Goal: Information Seeking & Learning: Learn about a topic

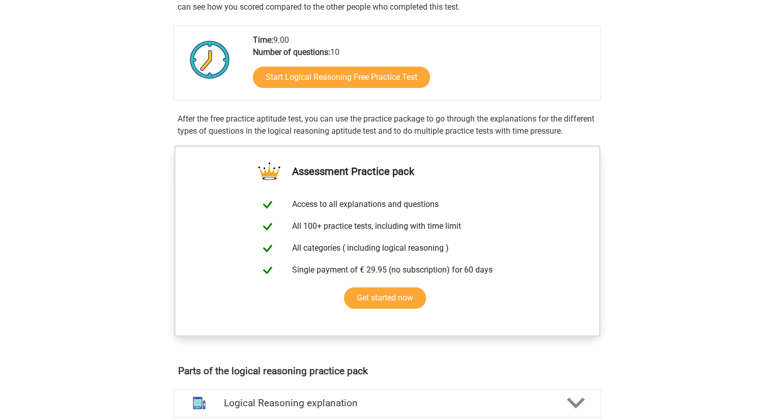
scroll to position [102, 0]
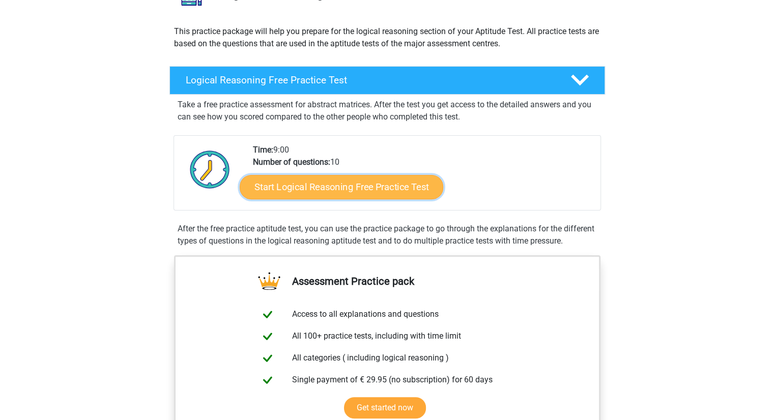
click at [364, 185] on link "Start Logical Reasoning Free Practice Test" at bounding box center [342, 187] width 204 height 24
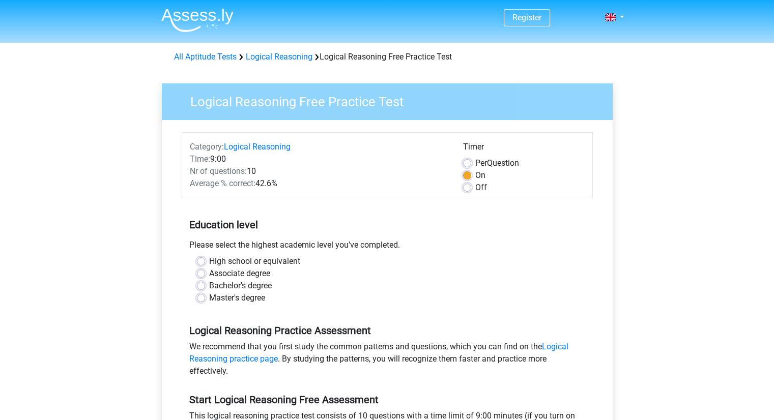
click at [209, 285] on label "Bachelor's degree" at bounding box center [240, 286] width 63 height 12
click at [204, 285] on input "Bachelor's degree" at bounding box center [201, 285] width 8 height 10
radio input "true"
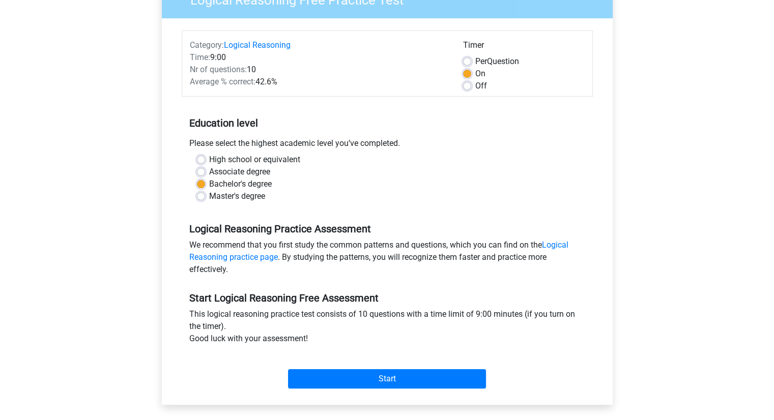
click at [486, 64] on span "Per" at bounding box center [481, 61] width 12 height 10
click at [471, 64] on input "Per Question" at bounding box center [467, 60] width 8 height 10
radio input "true"
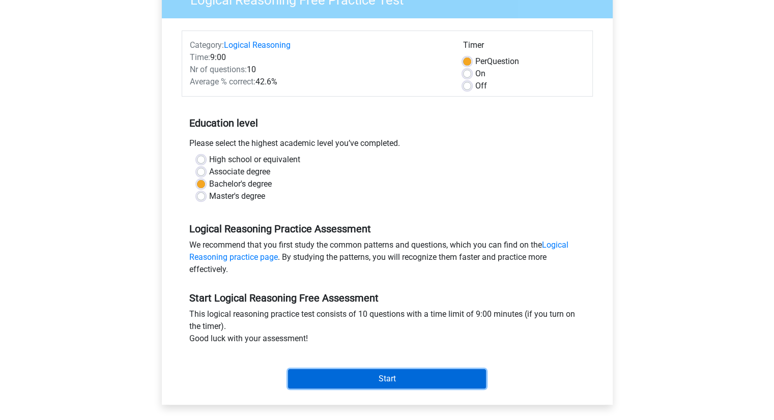
click at [388, 374] on input "Start" at bounding box center [387, 378] width 198 height 19
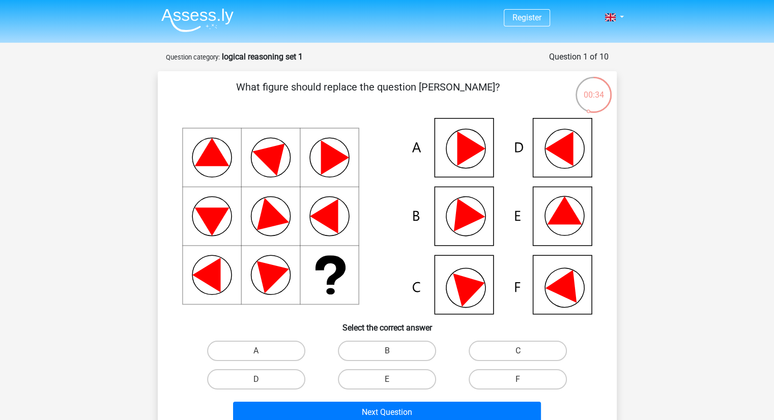
click at [558, 155] on icon at bounding box center [559, 149] width 28 height 35
click at [288, 378] on label "D" at bounding box center [256, 379] width 98 height 20
click at [263, 380] on input "D" at bounding box center [259, 383] width 7 height 7
radio input "true"
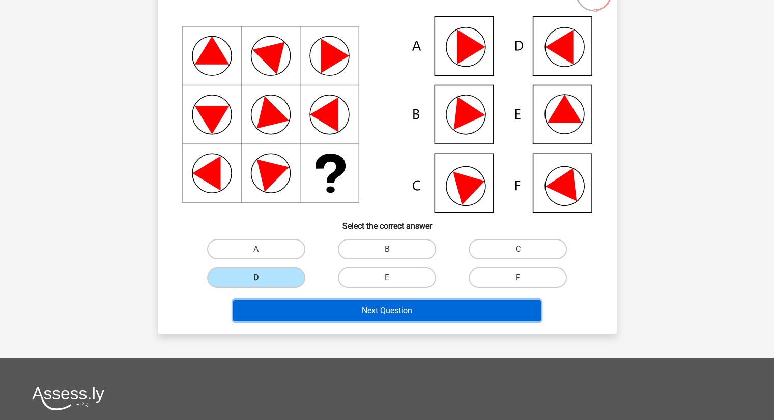
click at [354, 312] on button "Next Question" at bounding box center [387, 310] width 308 height 21
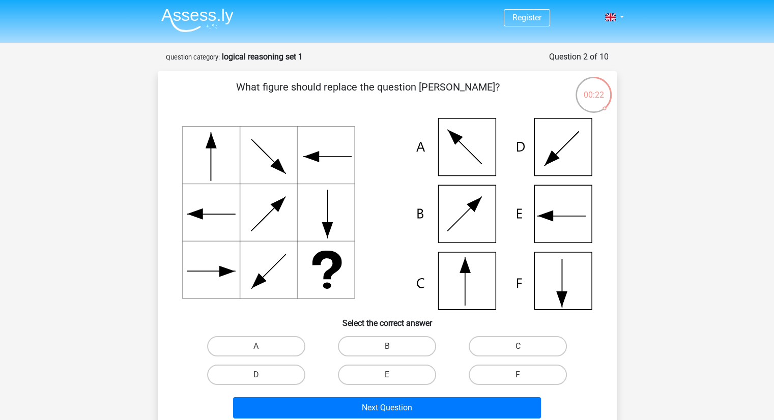
click at [458, 216] on icon at bounding box center [387, 214] width 410 height 192
click at [376, 350] on label "B" at bounding box center [387, 346] width 98 height 20
click at [387, 350] on input "B" at bounding box center [390, 349] width 7 height 7
radio input "true"
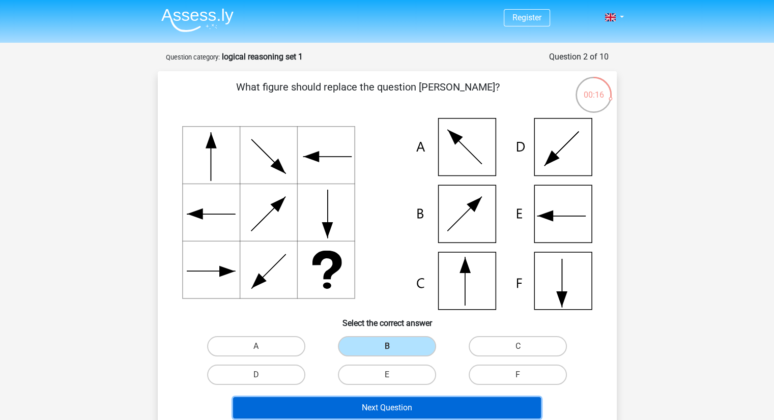
click at [375, 403] on button "Next Question" at bounding box center [387, 407] width 308 height 21
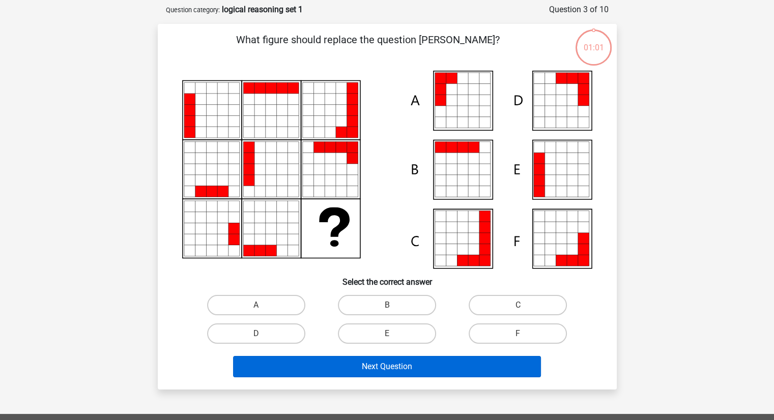
scroll to position [51, 0]
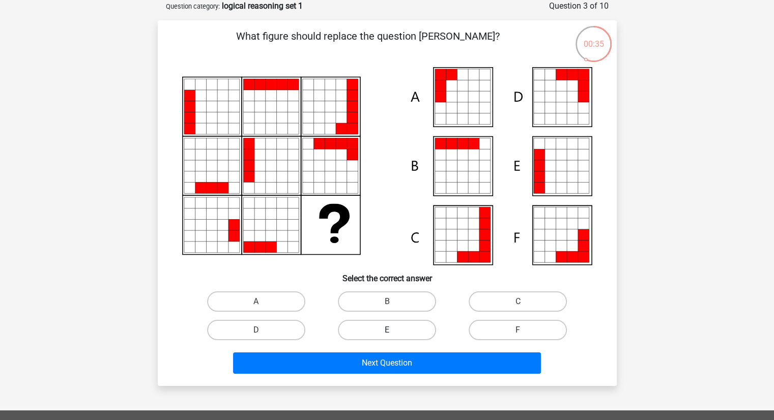
click at [367, 326] on label "E" at bounding box center [387, 330] width 98 height 20
click at [387, 330] on input "E" at bounding box center [390, 333] width 7 height 7
radio input "true"
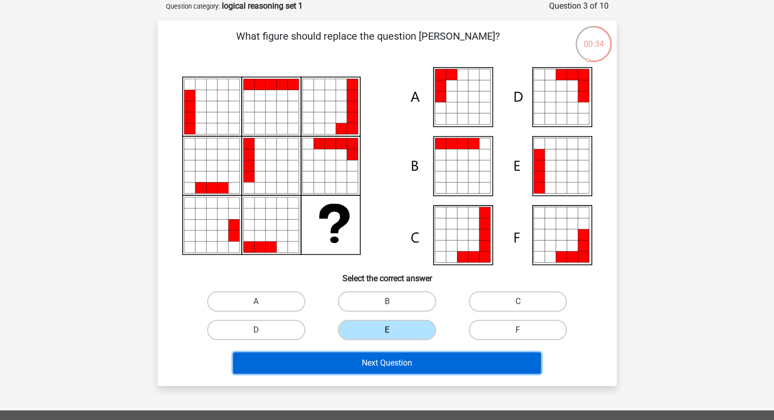
click at [369, 363] on button "Next Question" at bounding box center [387, 363] width 308 height 21
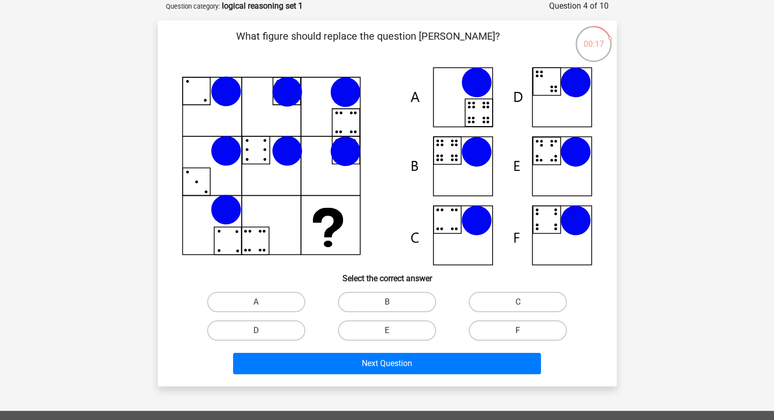
click at [489, 326] on label "F" at bounding box center [518, 331] width 98 height 20
click at [518, 331] on input "F" at bounding box center [521, 334] width 7 height 7
radio input "true"
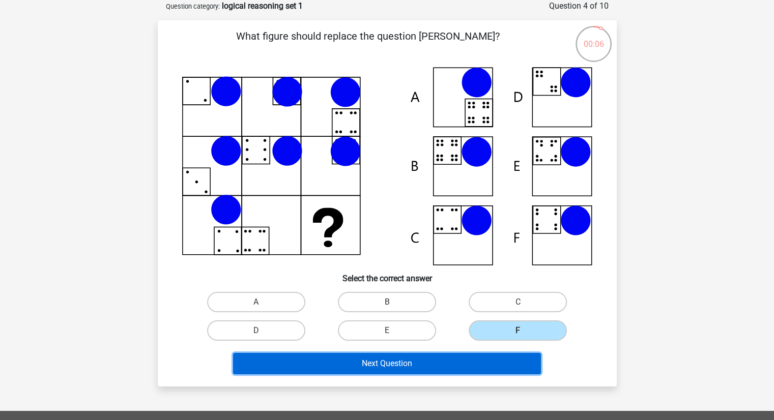
click at [414, 366] on button "Next Question" at bounding box center [387, 363] width 308 height 21
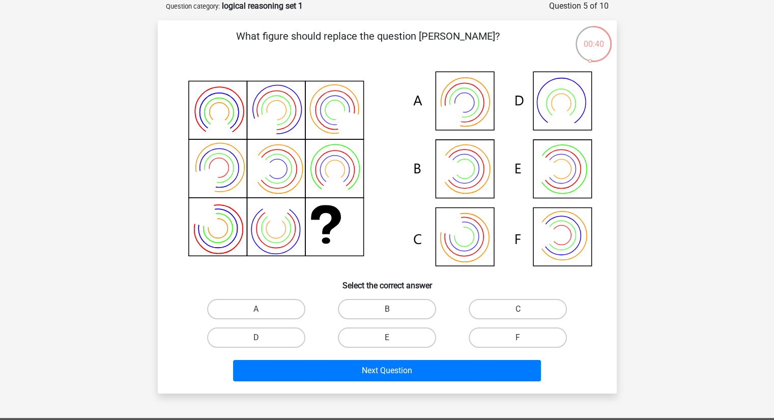
click at [449, 117] on icon at bounding box center [455, 110] width 43 height 43
click at [234, 315] on label "A" at bounding box center [256, 309] width 98 height 20
click at [256, 315] on input "A" at bounding box center [259, 312] width 7 height 7
radio input "true"
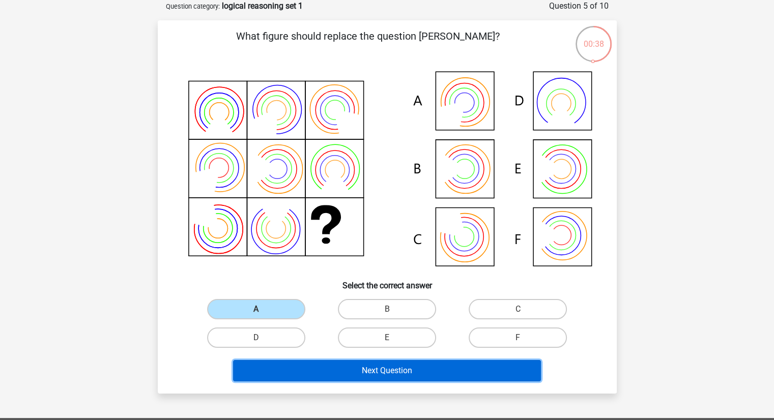
click at [317, 361] on button "Next Question" at bounding box center [387, 370] width 308 height 21
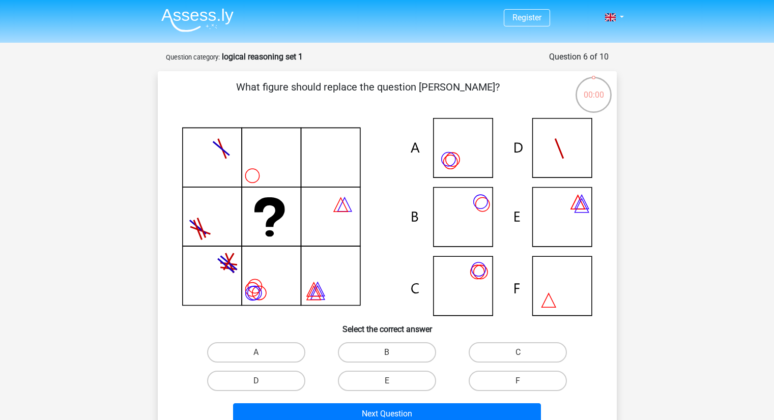
scroll to position [51, 0]
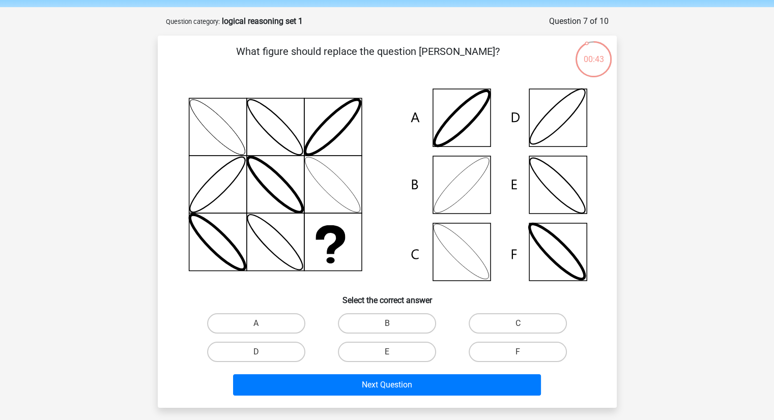
scroll to position [51, 0]
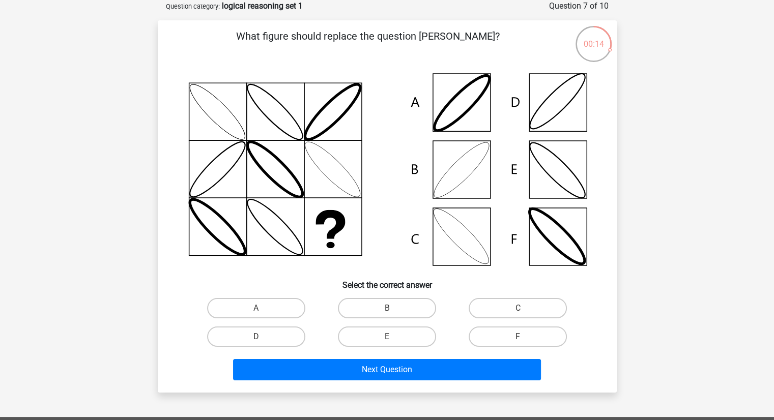
click at [459, 242] on icon at bounding box center [387, 169] width 410 height 205
click at [472, 306] on label "C" at bounding box center [518, 308] width 98 height 20
click at [518, 308] on input "C" at bounding box center [521, 311] width 7 height 7
radio input "true"
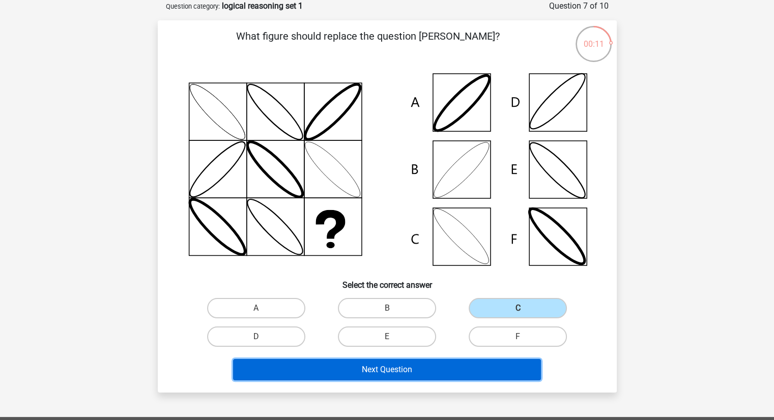
click at [455, 362] on button "Next Question" at bounding box center [387, 369] width 308 height 21
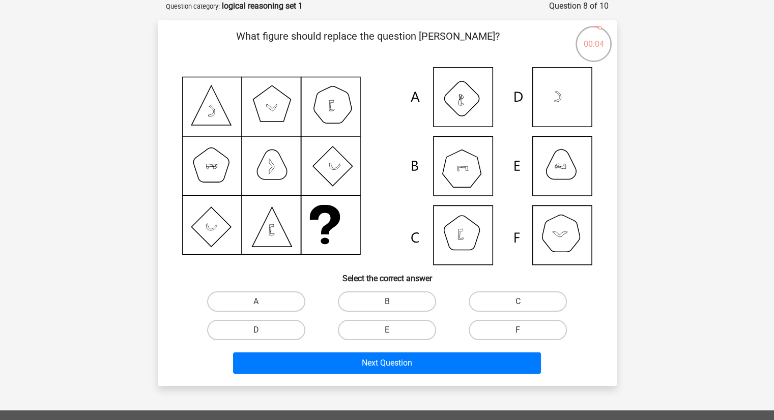
click at [462, 241] on icon at bounding box center [387, 166] width 410 height 198
click at [490, 300] on label "C" at bounding box center [518, 302] width 98 height 20
click at [518, 302] on input "C" at bounding box center [521, 305] width 7 height 7
radio input "true"
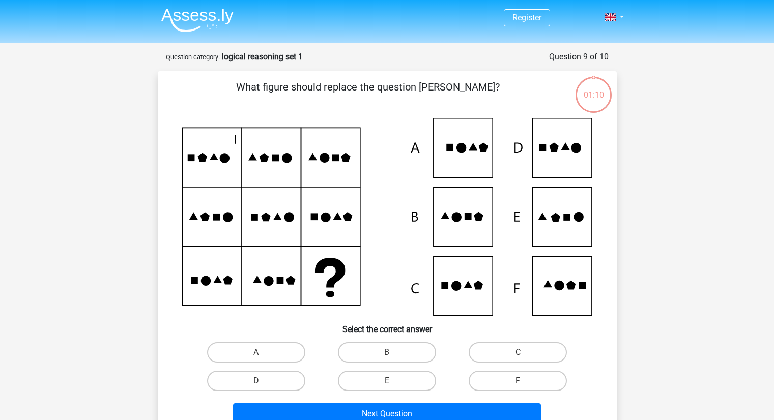
scroll to position [51, 0]
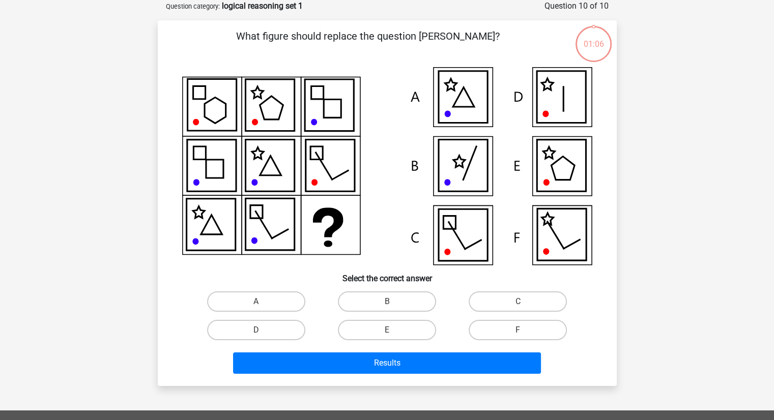
scroll to position [51, 0]
click at [477, 238] on icon at bounding box center [462, 235] width 49 height 52
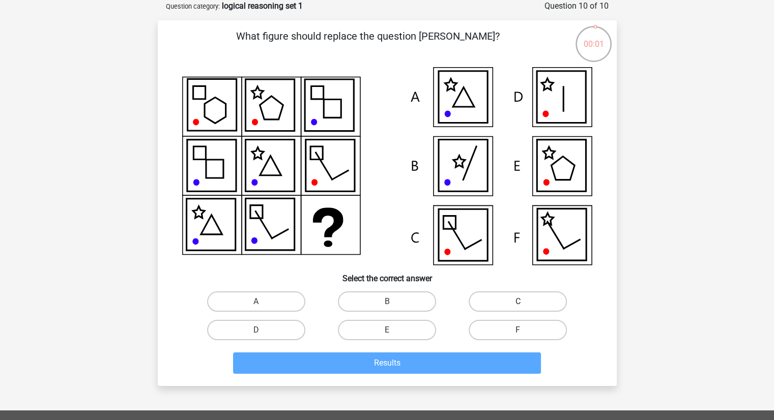
click at [519, 295] on label "C" at bounding box center [518, 302] width 98 height 20
click at [519, 302] on input "C" at bounding box center [521, 305] width 7 height 7
radio input "true"
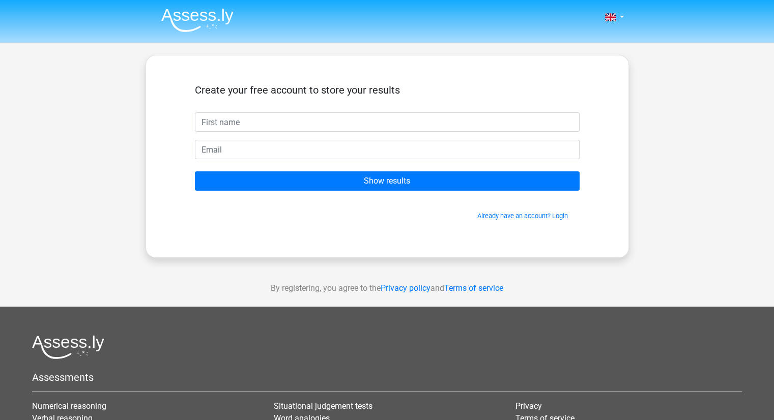
click at [354, 131] on input "text" at bounding box center [387, 121] width 385 height 19
click at [354, 120] on input "text" at bounding box center [387, 121] width 385 height 19
type input "m"
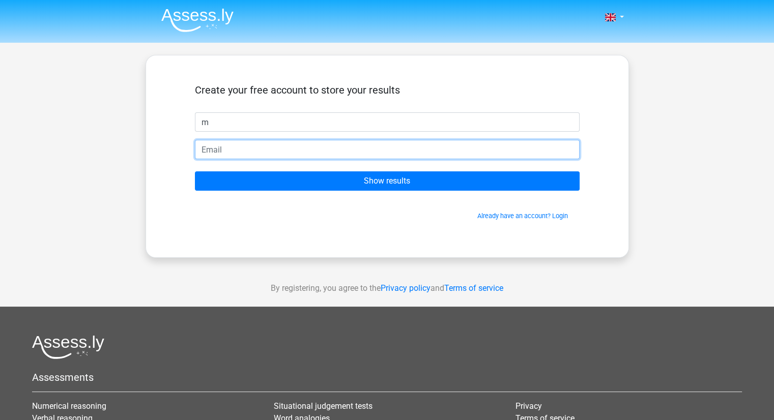
click at [342, 143] on input "email" at bounding box center [387, 149] width 385 height 19
type input "klattrar.indigo.0s@icloud.com"
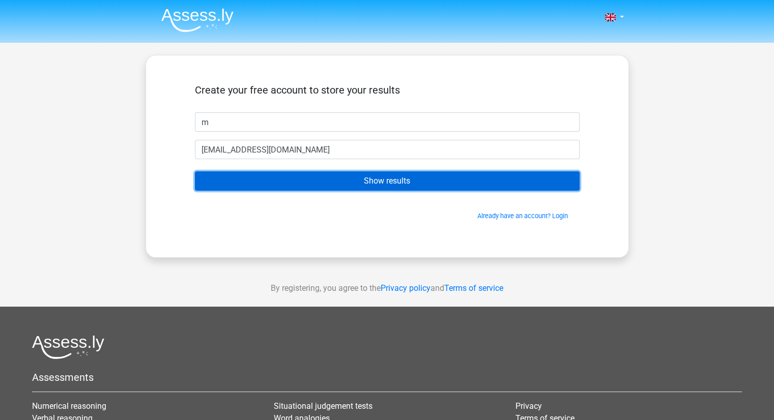
click at [316, 185] on input "Show results" at bounding box center [387, 180] width 385 height 19
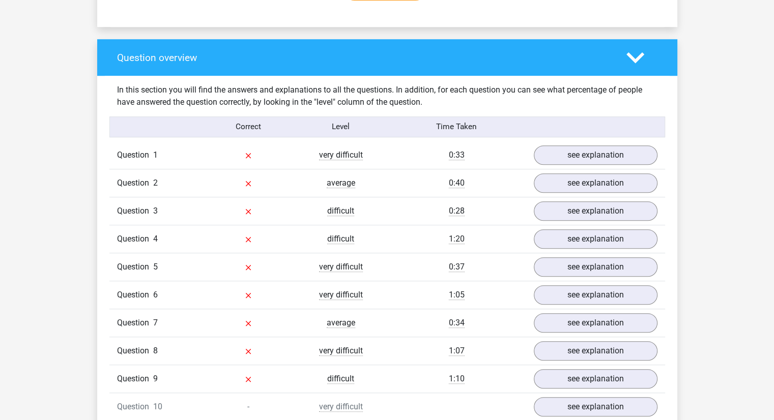
scroll to position [712, 0]
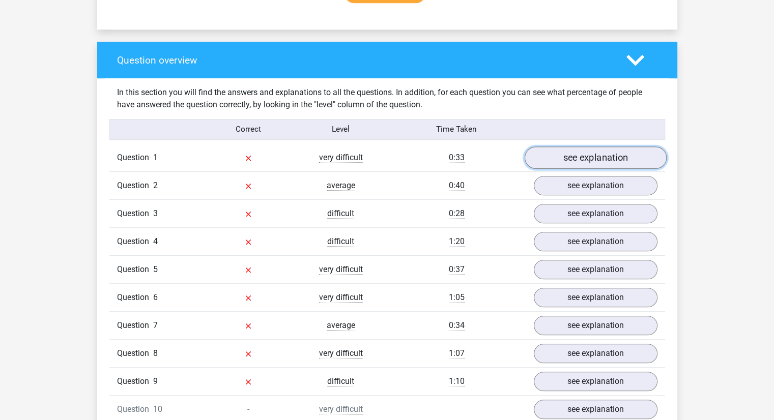
click at [558, 156] on link "see explanation" at bounding box center [595, 158] width 142 height 22
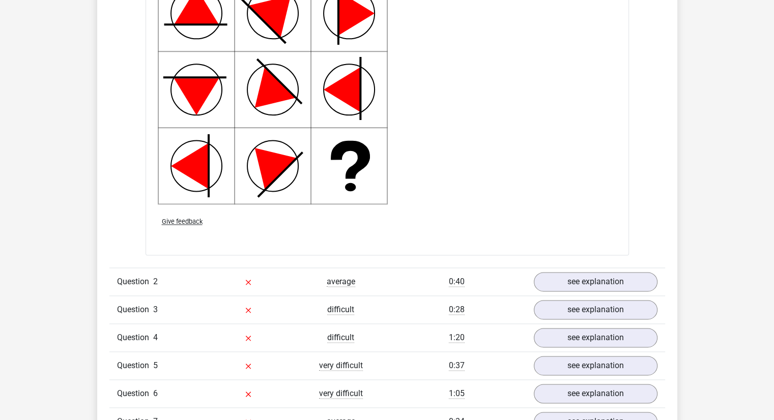
scroll to position [1323, 0]
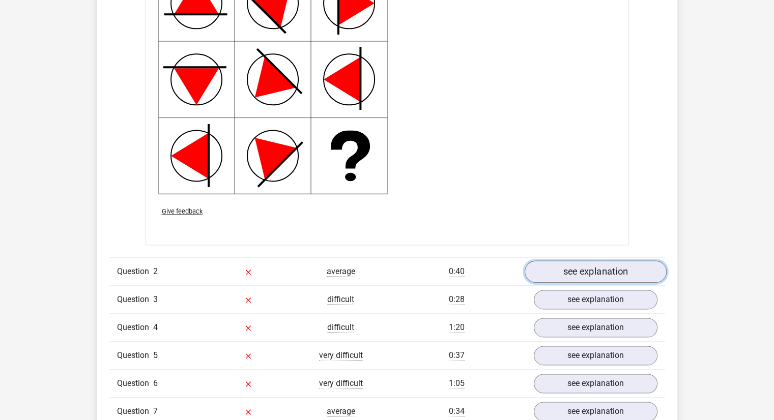
click at [540, 269] on link "see explanation" at bounding box center [595, 271] width 142 height 22
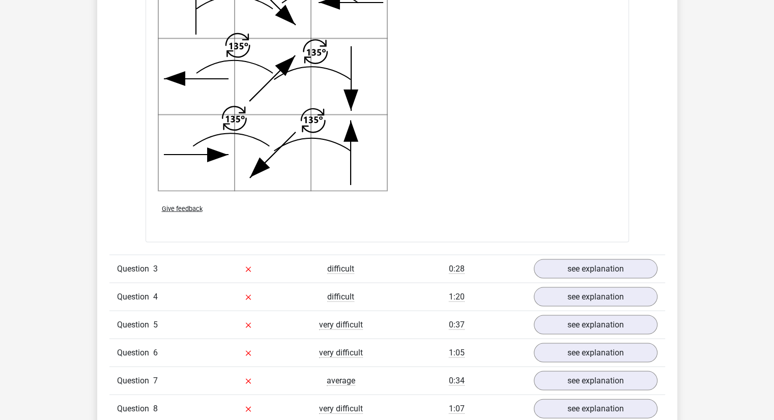
scroll to position [2086, 0]
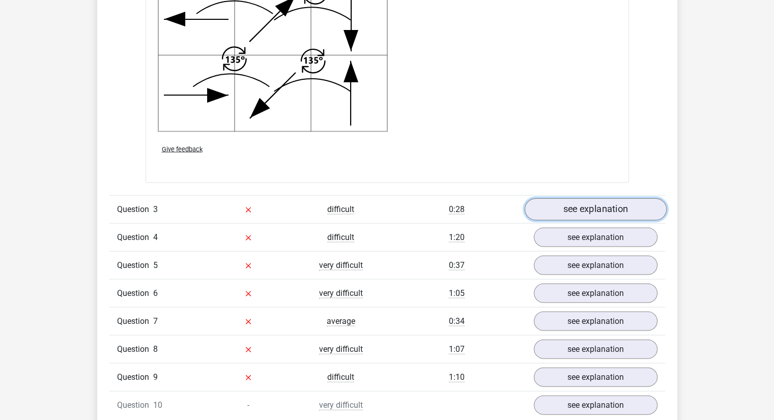
click at [570, 214] on link "see explanation" at bounding box center [595, 210] width 142 height 22
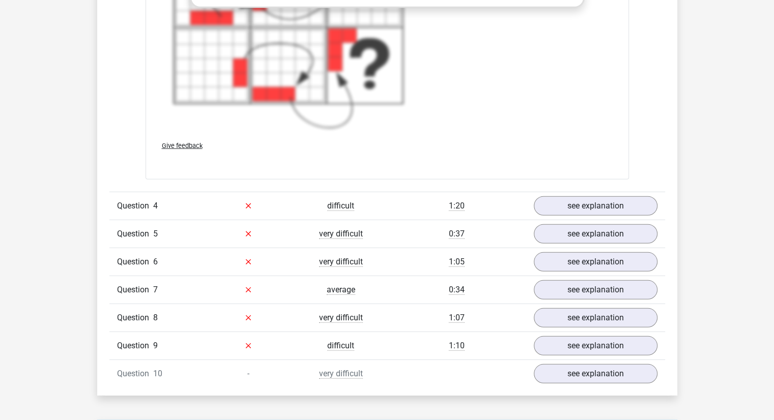
scroll to position [3002, 0]
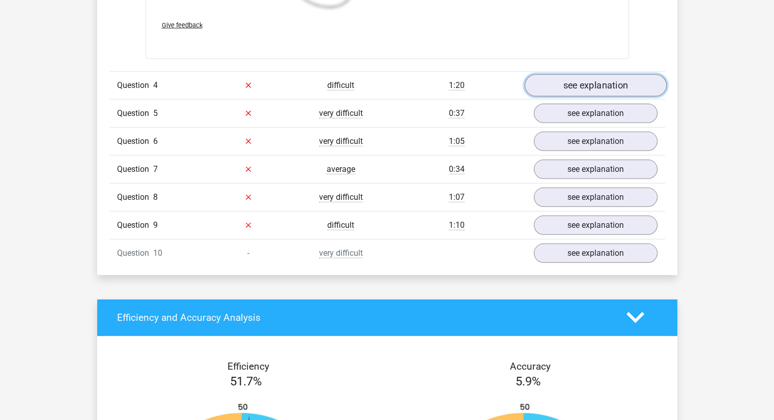
click at [552, 87] on link "see explanation" at bounding box center [595, 85] width 142 height 22
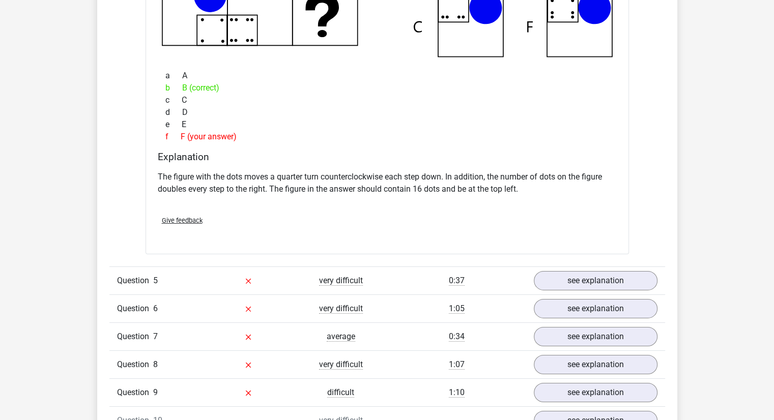
scroll to position [3307, 0]
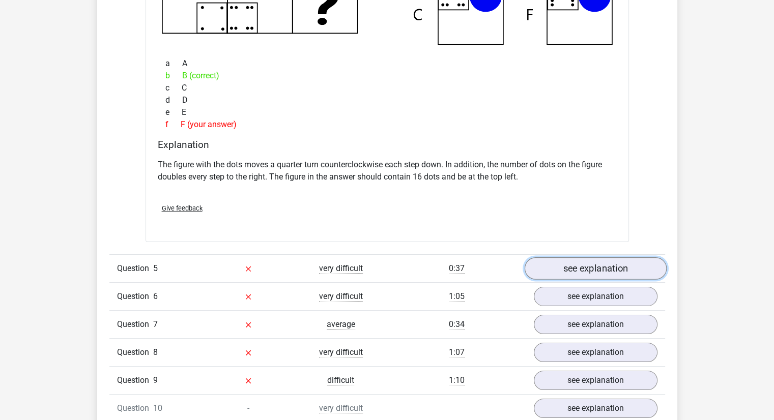
click at [613, 265] on link "see explanation" at bounding box center [595, 268] width 142 height 22
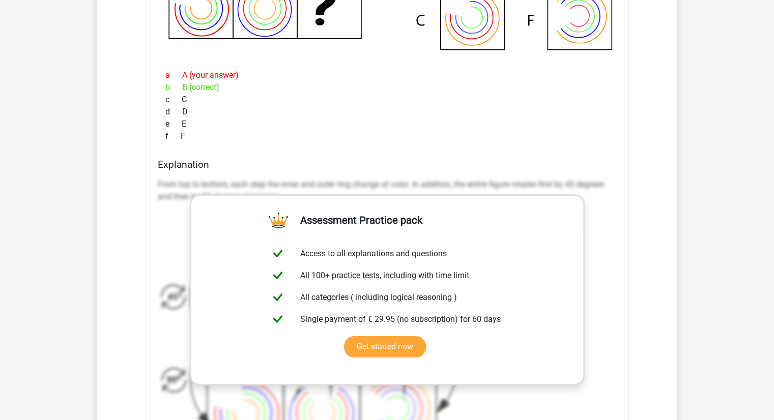
scroll to position [3867, 0]
